Goal: Book appointment/travel/reservation

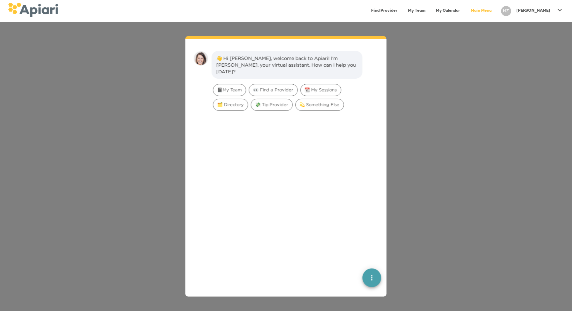
scroll to position [9, 0]
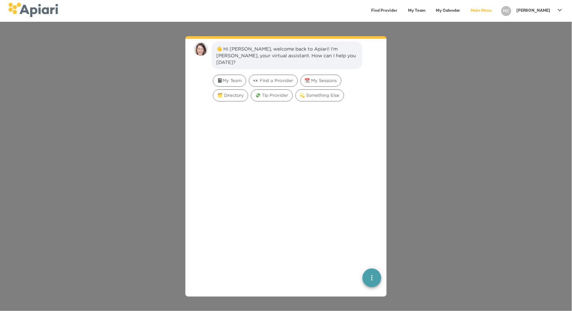
click at [558, 9] on icon at bounding box center [560, 10] width 4 height 2
click at [554, 13] on p "My Profile" at bounding box center [548, 14] width 26 height 8
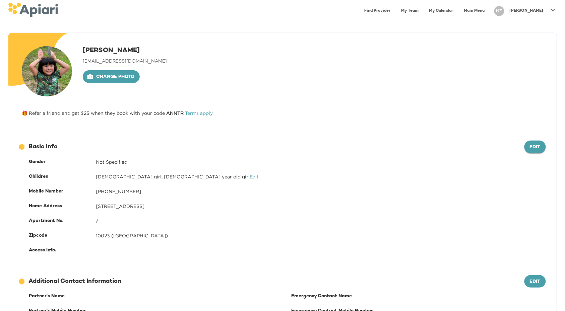
click at [539, 149] on span "Edit" at bounding box center [535, 147] width 11 height 8
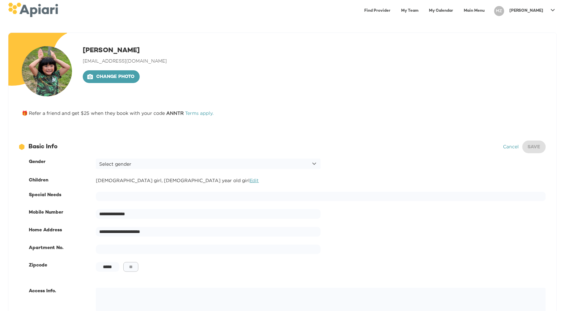
click at [250, 181] on link "Edit" at bounding box center [254, 180] width 9 height 5
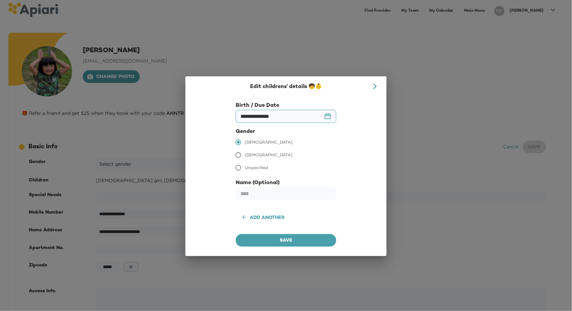
click at [326, 118] on input "**********" at bounding box center [286, 116] width 101 height 13
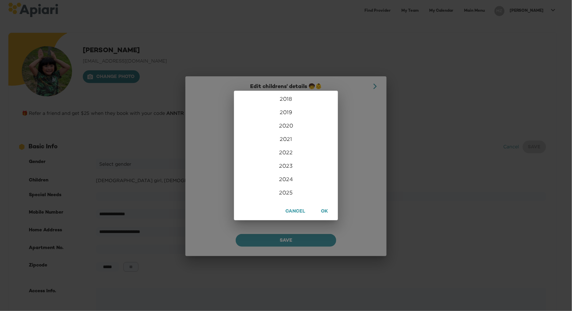
scroll to position [1622, 0]
click at [284, 179] on div "2025" at bounding box center [286, 176] width 104 height 13
click at [319, 165] on div "Sep" at bounding box center [320, 159] width 35 height 25
type input "**********"
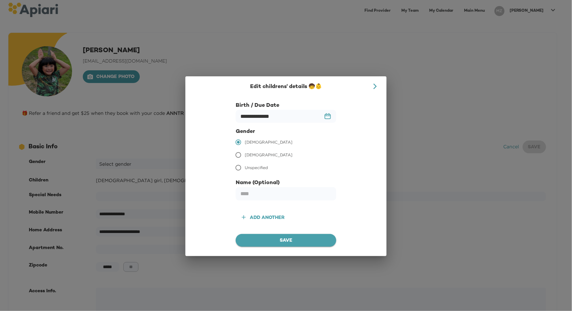
click at [277, 239] on span "Save" at bounding box center [286, 241] width 90 height 8
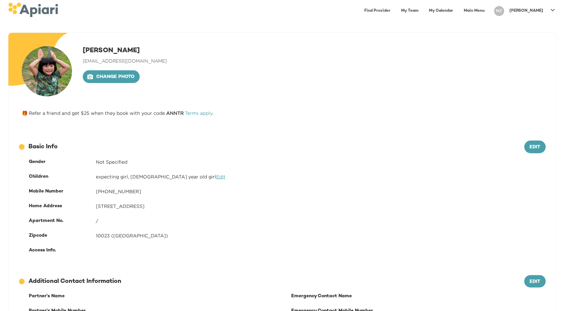
click at [216, 178] on link "Edit" at bounding box center [220, 176] width 9 height 5
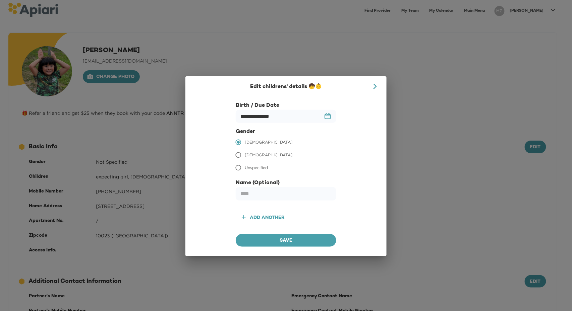
click at [373, 85] on icon at bounding box center [375, 86] width 7 height 7
click at [325, 115] on input "********" at bounding box center [286, 116] width 101 height 13
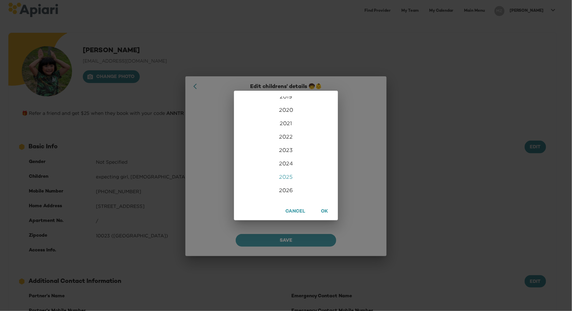
click at [290, 175] on div "2025" at bounding box center [286, 176] width 104 height 13
click at [317, 162] on div "Sep" at bounding box center [320, 159] width 35 height 25
type input "**********"
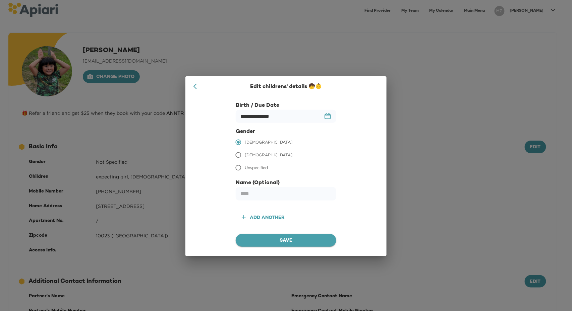
click at [296, 240] on span "Save" at bounding box center [286, 241] width 90 height 8
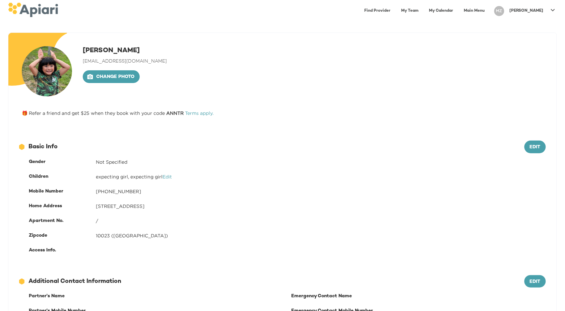
click at [394, 10] on link "Find Provider" at bounding box center [377, 11] width 34 height 14
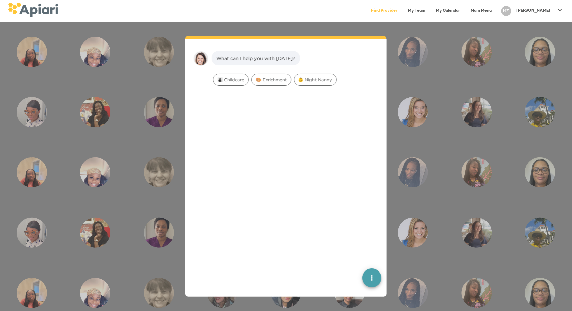
scroll to position [9, 0]
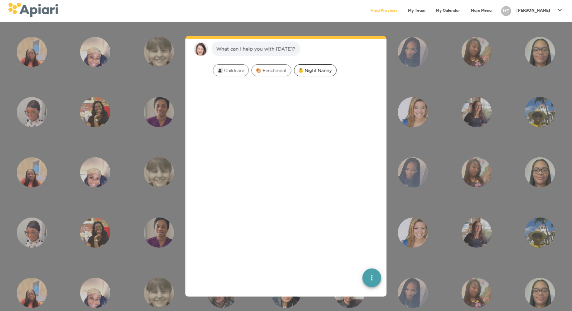
click at [320, 70] on span "👶 Night Nanny" at bounding box center [315, 70] width 42 height 6
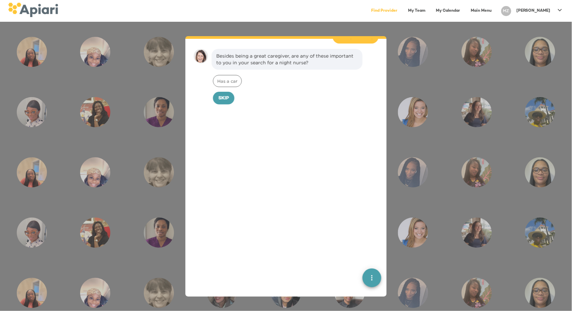
scroll to position [52, 0]
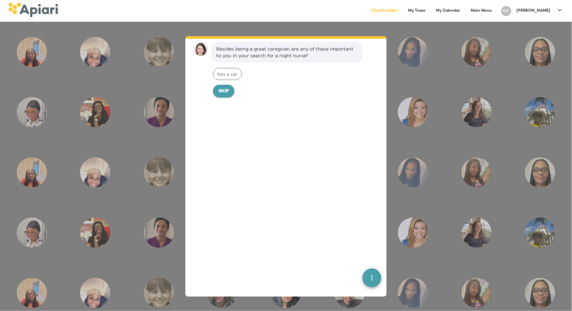
click at [224, 89] on span "Skip" at bounding box center [223, 91] width 11 height 8
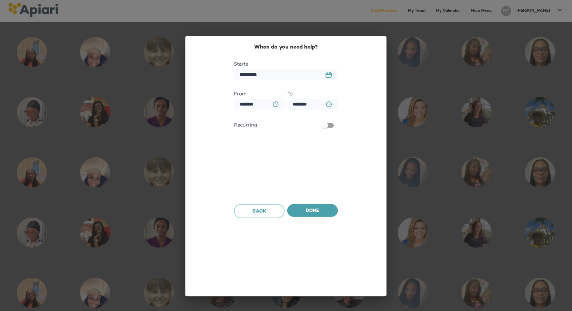
scroll to position [97, 0]
click at [328, 74] on icon "23979DC4-A7E4-489C-88E7-37869341D308 Created with sketchtool." at bounding box center [328, 75] width 6 height 6
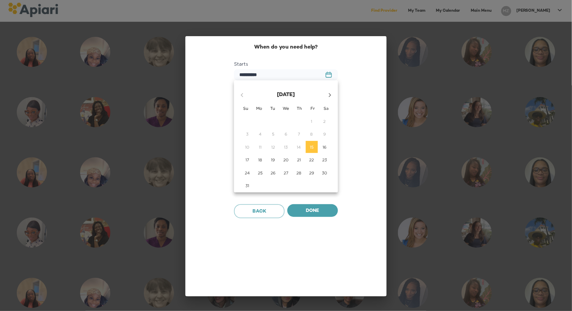
click at [327, 96] on icon "button" at bounding box center [330, 95] width 8 height 8
click at [286, 134] on p "10" at bounding box center [286, 134] width 4 height 6
type input "**********"
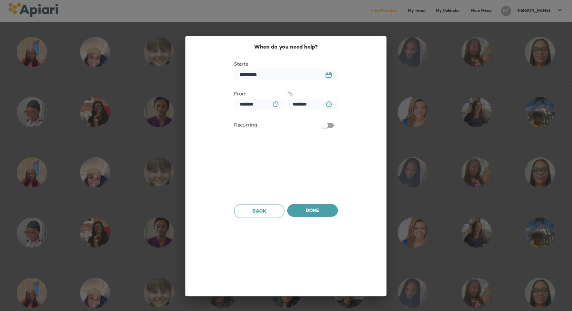
click at [271, 104] on button "BA0D2328-0349-4FFE-B945-982DA367CA30 Created with sketchtool." at bounding box center [276, 105] width 14 height 14
type input "********"
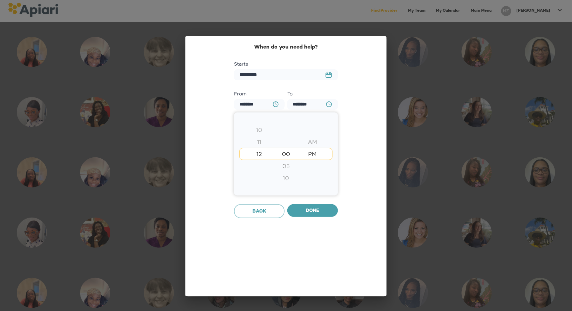
type input "********"
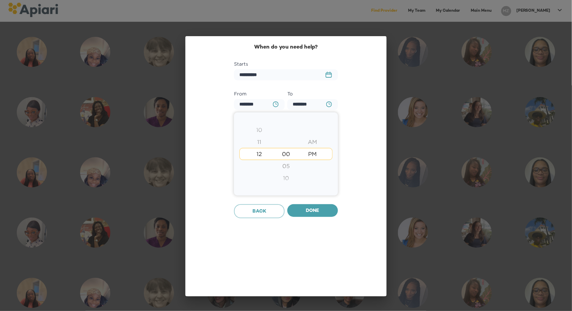
type input "********"
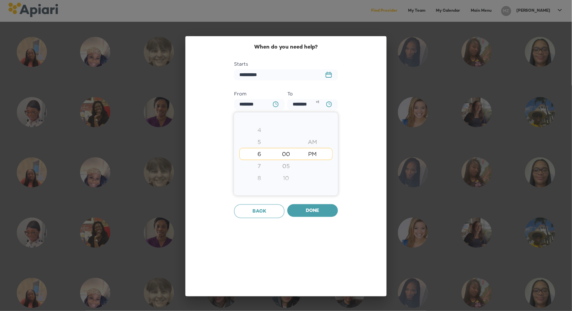
type input "********"
click at [261, 152] on div "8" at bounding box center [259, 154] width 26 height 12
click at [320, 209] on div at bounding box center [286, 155] width 572 height 311
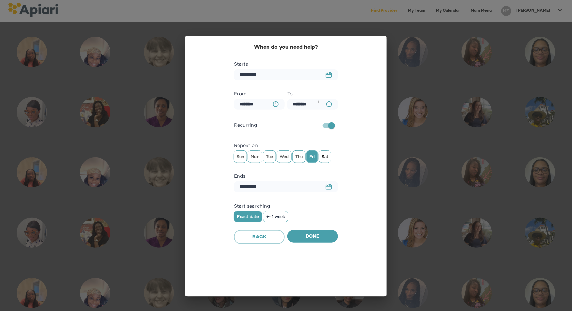
click at [324, 160] on span "Sat" at bounding box center [325, 157] width 12 height 10
click at [242, 158] on span "Sun" at bounding box center [240, 157] width 13 height 10
click at [256, 158] on span "Mon" at bounding box center [255, 157] width 14 height 10
click at [267, 156] on span "Tue" at bounding box center [269, 157] width 12 height 10
click at [280, 155] on span "Wed" at bounding box center [284, 157] width 14 height 10
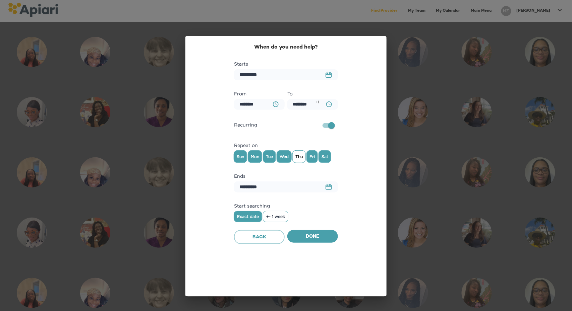
click at [298, 156] on span "Thu" at bounding box center [299, 157] width 13 height 10
click at [330, 186] on icon "23979DC4-A7E4-489C-88E7-37869341D308 Created with sketchtool." at bounding box center [328, 187] width 6 height 6
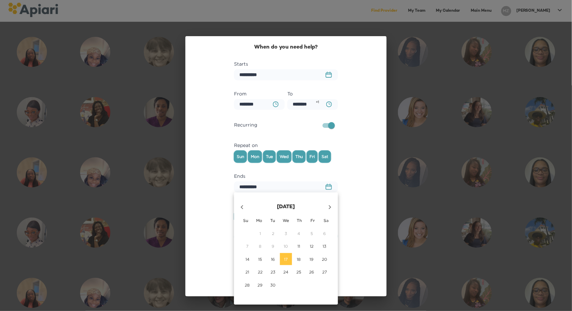
click at [331, 205] on icon "button" at bounding box center [330, 207] width 8 height 8
click at [314, 244] on span "10" at bounding box center [312, 247] width 12 height 6
type input "**********"
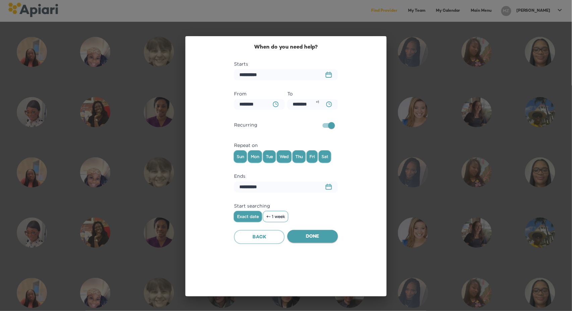
click at [307, 237] on span "Done" at bounding box center [313, 237] width 40 height 8
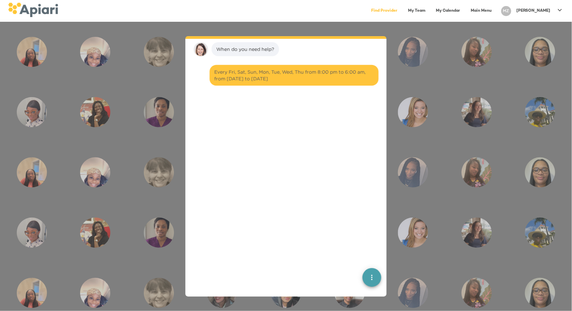
click at [307, 237] on div at bounding box center [286, 215] width 190 height 242
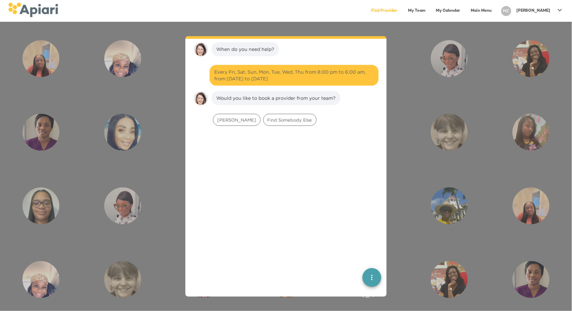
scroll to position [146, 0]
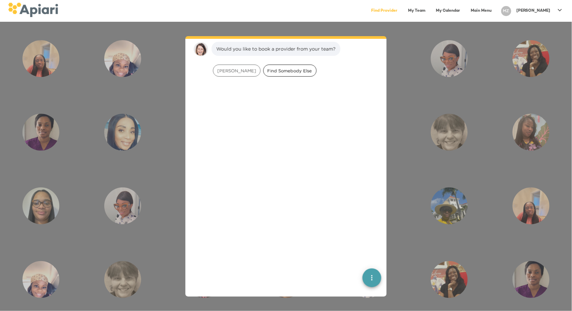
click at [273, 72] on span "Find Somebody Else" at bounding box center [289, 71] width 53 height 6
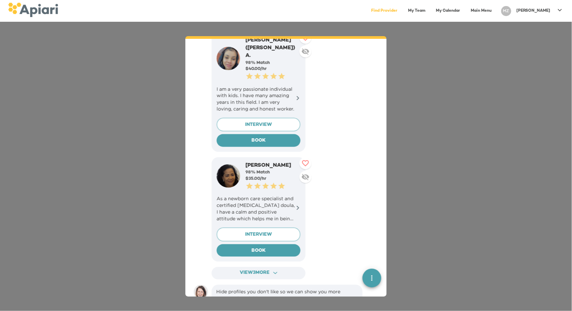
scroll to position [379, 0]
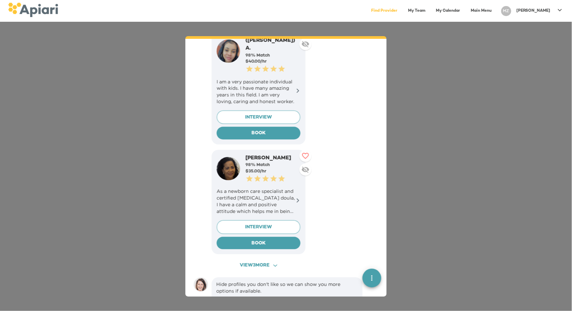
click at [269, 262] on span "View 3 more ACAF9A9D-F959-4453-8A96-698DF63F3F06 Created with sketchtool." at bounding box center [258, 266] width 82 height 8
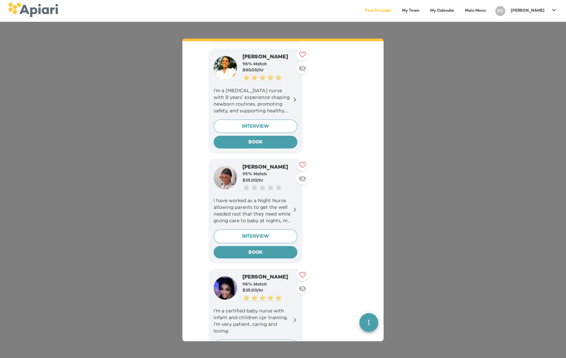
scroll to position [580, 0]
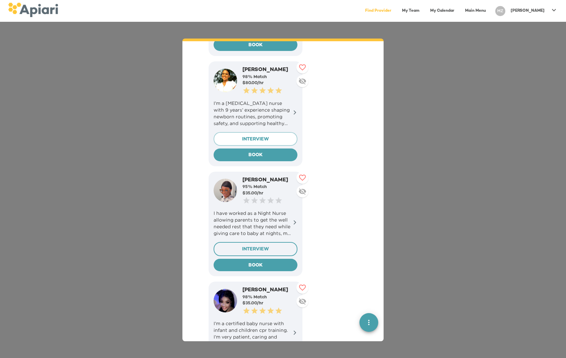
click at [267, 245] on span "INTERVIEW" at bounding box center [255, 249] width 72 height 8
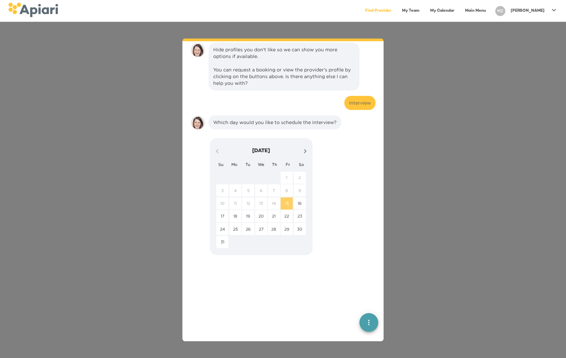
scroll to position [955, 0]
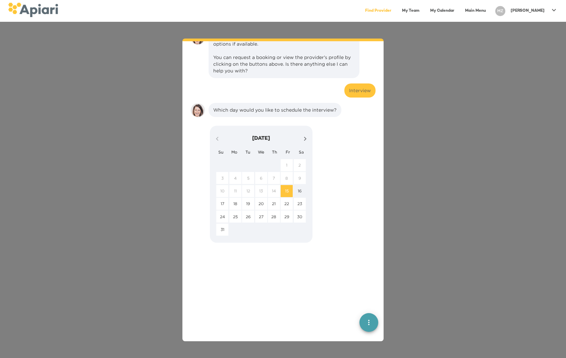
click at [298, 188] on p "16" at bounding box center [300, 191] width 4 height 6
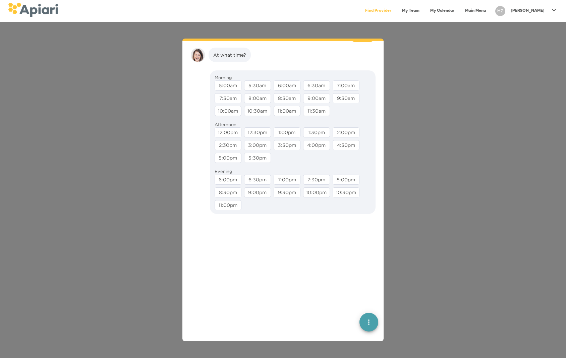
scroll to position [1053, 0]
click at [259, 132] on div "12:30pm" at bounding box center [257, 132] width 27 height 10
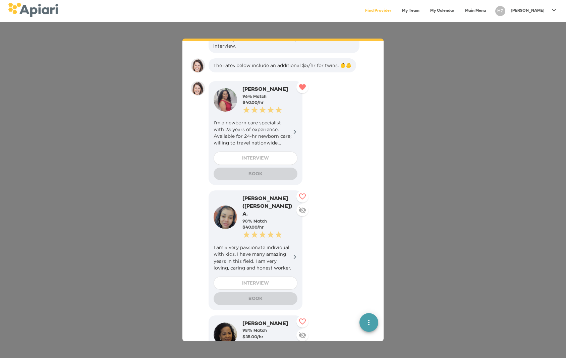
scroll to position [201, 0]
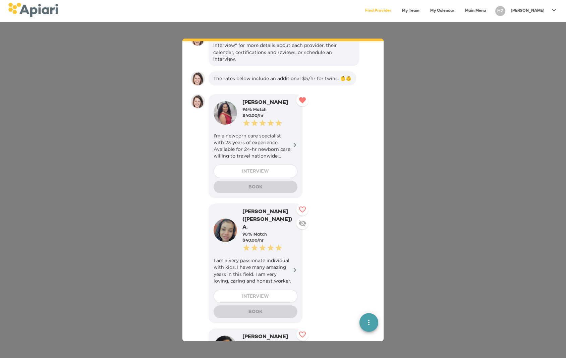
click at [262, 149] on p "I'm a newborn care specialist with 23 years of experience. Available for 24-hr …" at bounding box center [255, 145] width 84 height 27
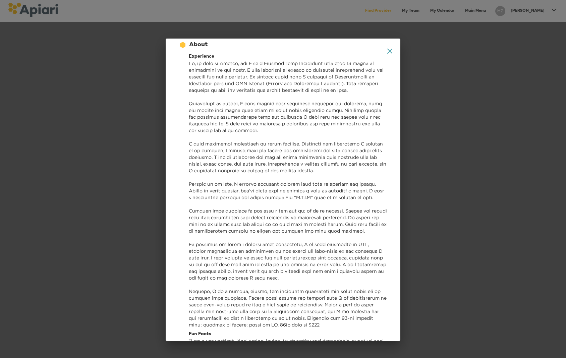
scroll to position [8, 0]
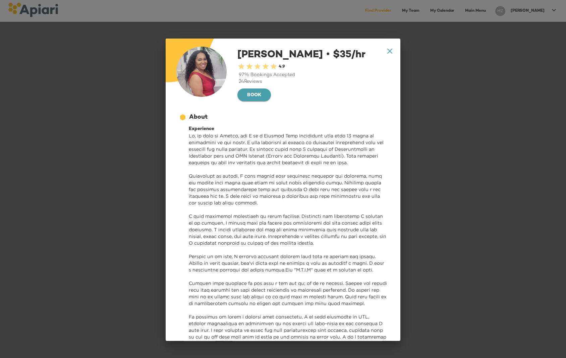
click at [265, 96] on span "BOOK" at bounding box center [254, 95] width 23 height 8
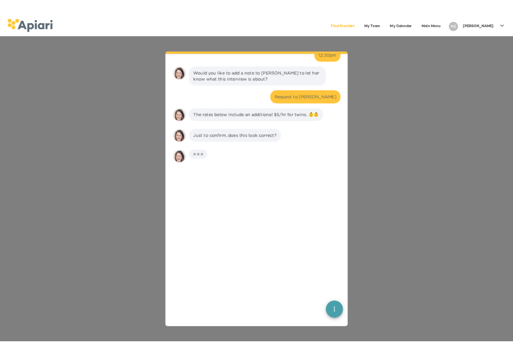
scroll to position [1085, 0]
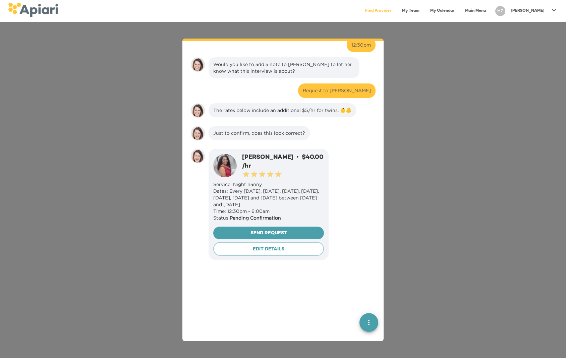
click at [456, 150] on div "What can I help you with [DATE]? 👶 Night Nanny Besides being a great caregiver,…" at bounding box center [283, 190] width 566 height 336
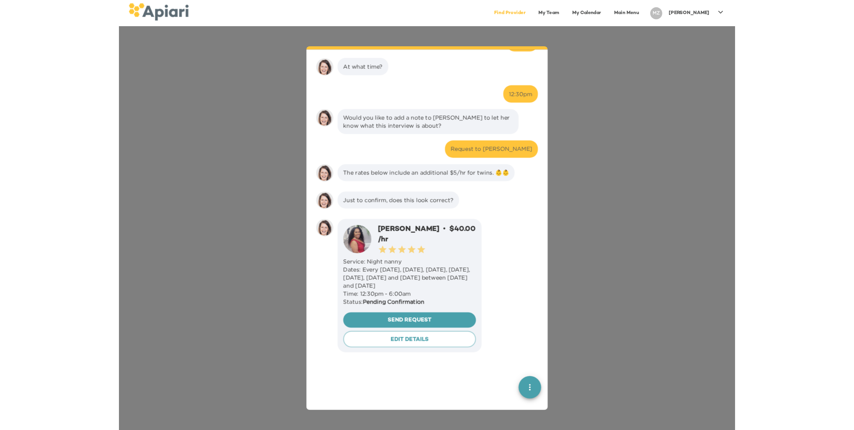
scroll to position [1041, 0]
